Goal: Find contact information: Find contact information

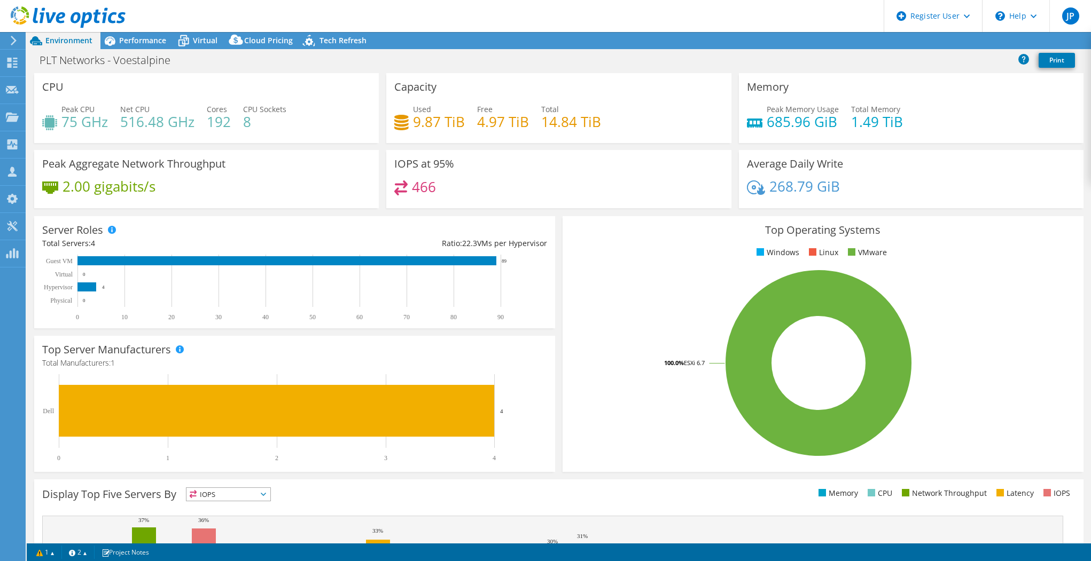
select select "USD"
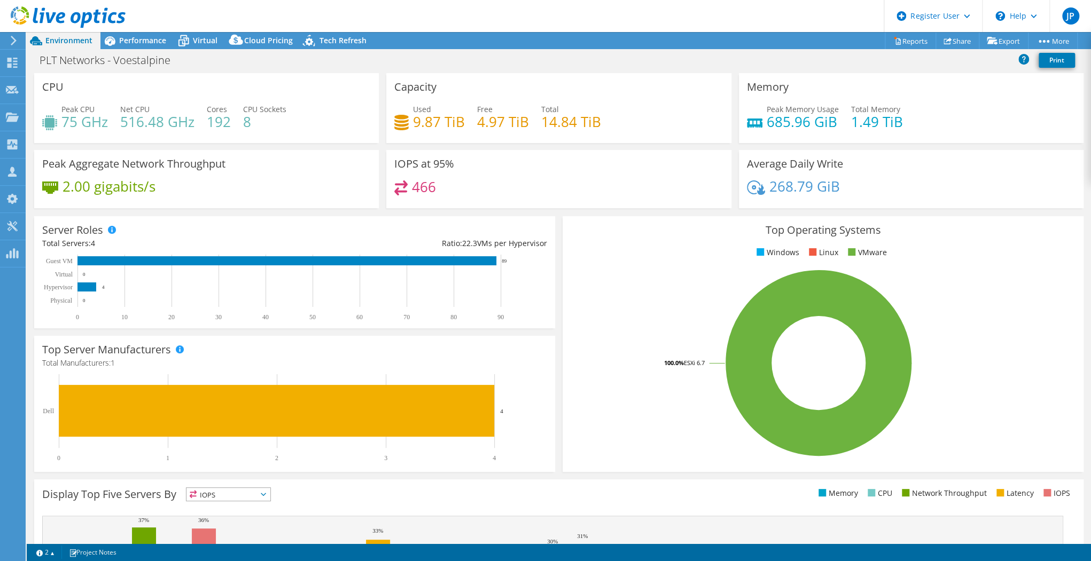
click at [109, 17] on use at bounding box center [68, 16] width 115 height 21
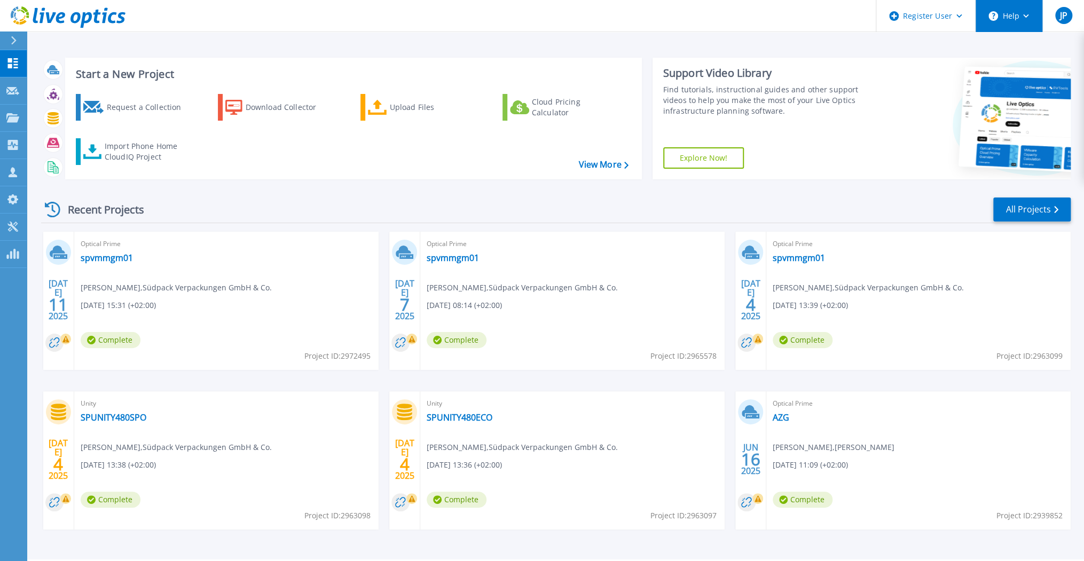
click at [1011, 19] on button "Help" at bounding box center [1009, 16] width 67 height 32
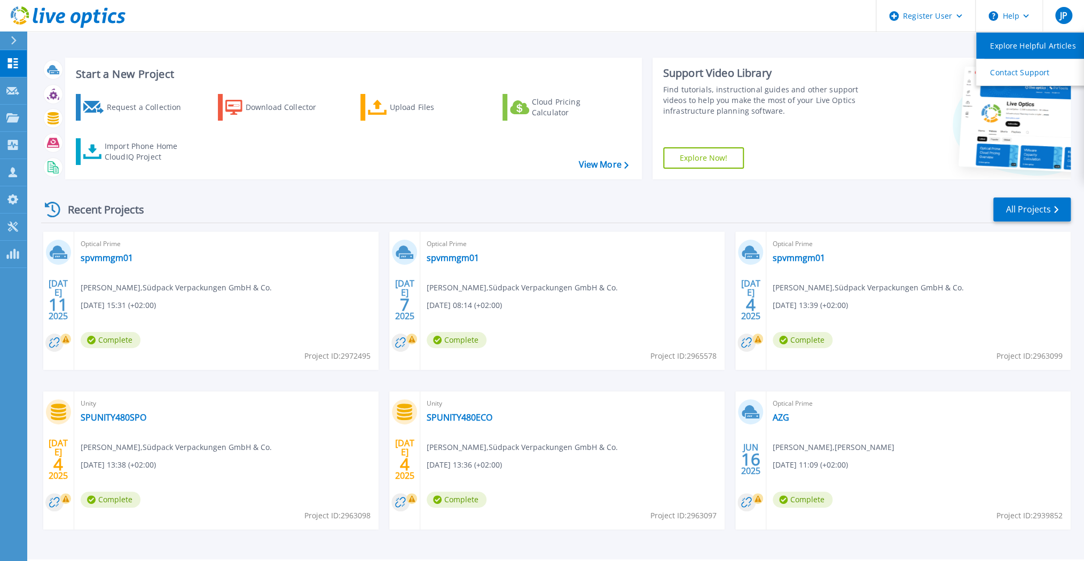
click at [1026, 44] on link "Explore Helpful Articles" at bounding box center [1036, 46] width 119 height 26
click at [1004, 75] on link "Contact Support" at bounding box center [1036, 72] width 119 height 26
click at [1022, 19] on button "Help" at bounding box center [1009, 16] width 67 height 32
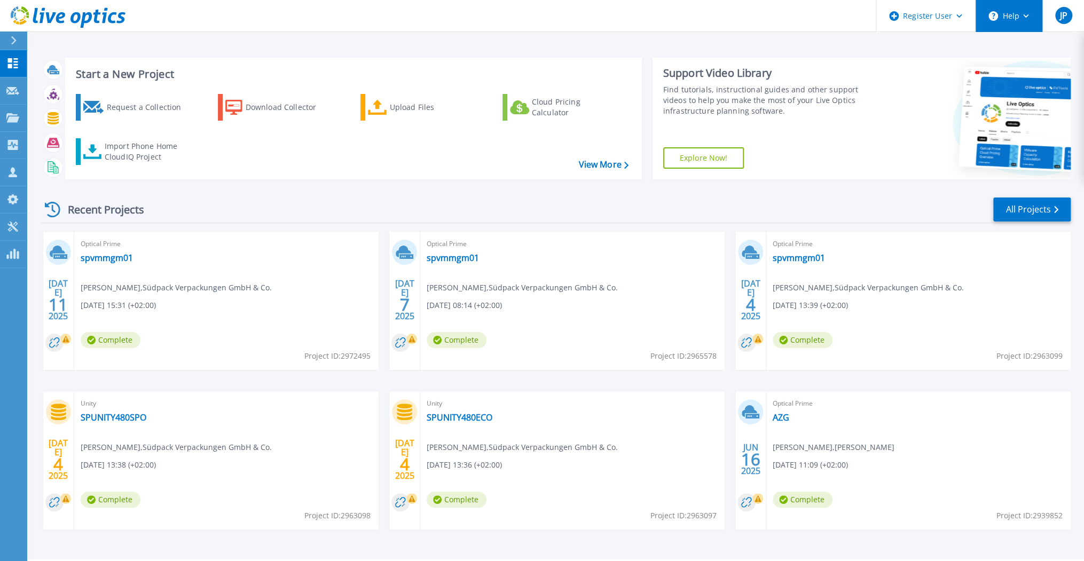
click at [1021, 14] on button "Help" at bounding box center [1009, 16] width 67 height 32
click at [1014, 71] on link "Contact Support" at bounding box center [1036, 72] width 119 height 26
